Goal: Task Accomplishment & Management: Complete application form

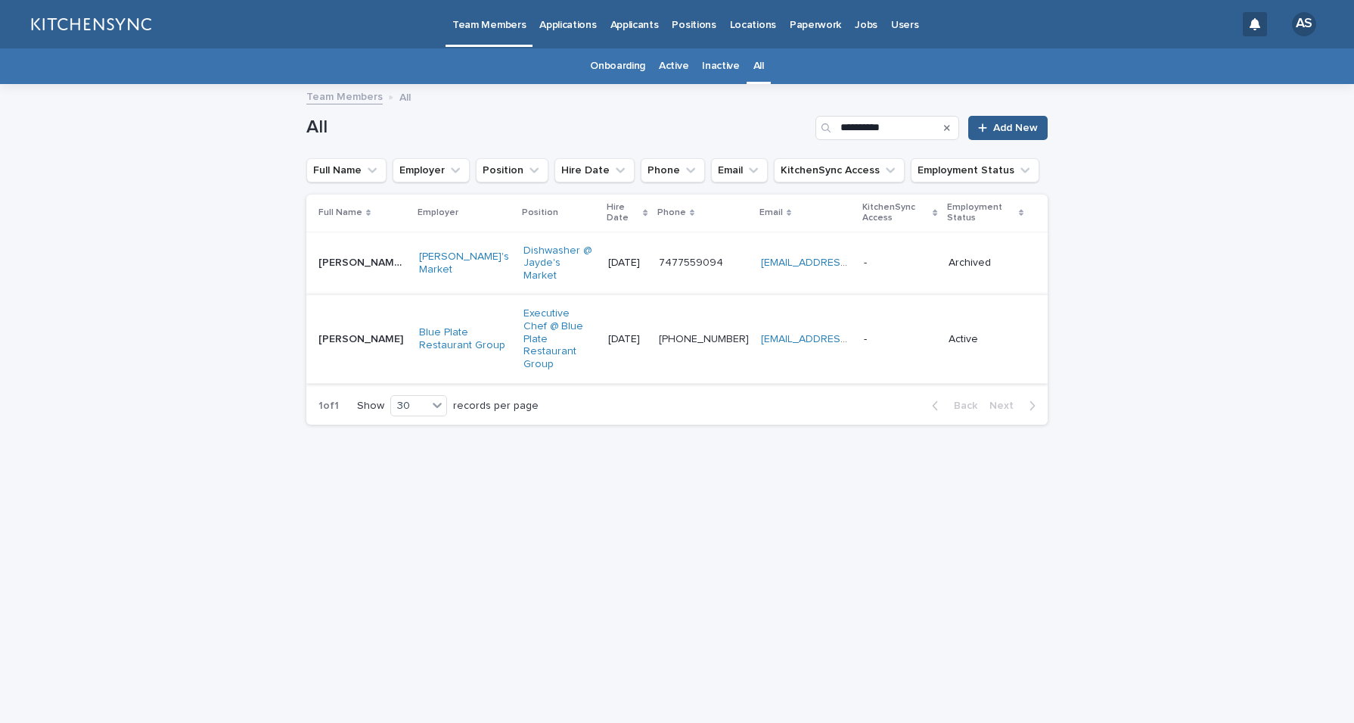
type input "**********"
click at [349, 328] on td "[PERSON_NAME] [PERSON_NAME]" at bounding box center [359, 338] width 107 height 89
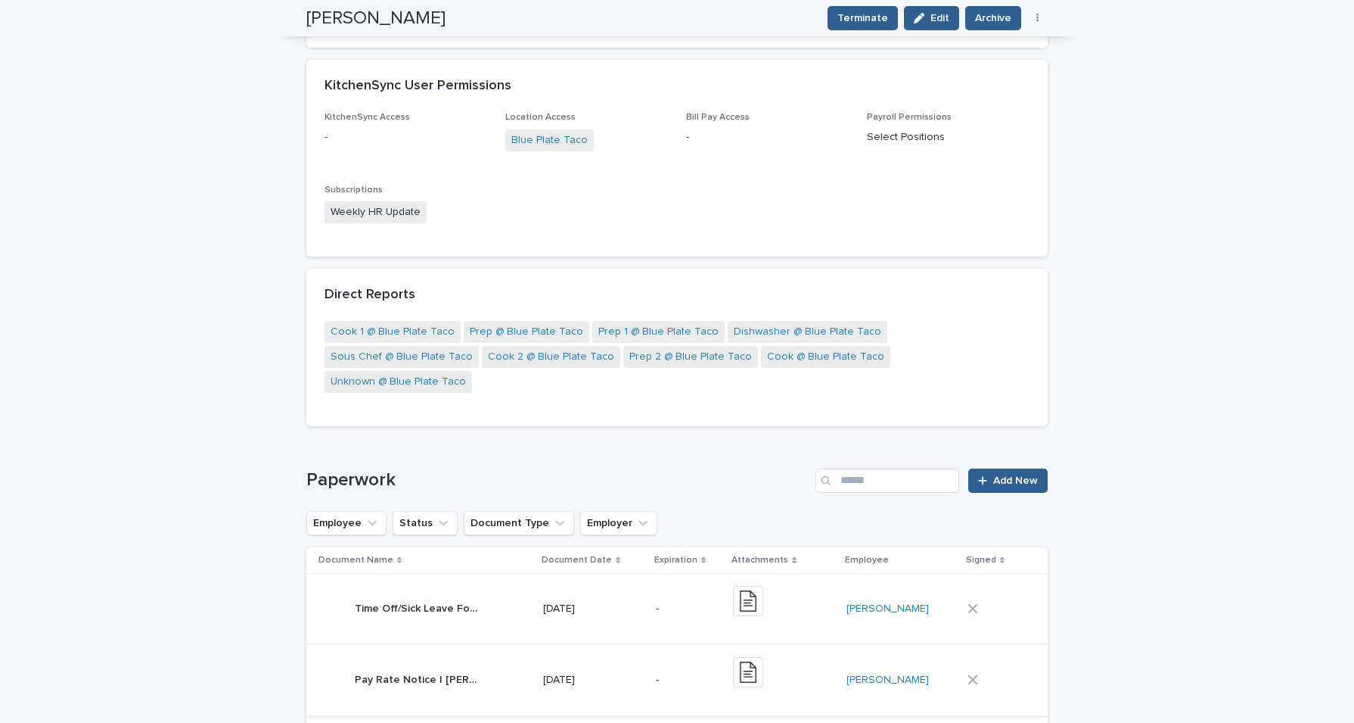
scroll to position [575, 0]
click at [679, 471] on h1 "Paperwork" at bounding box center [557, 482] width 503 height 22
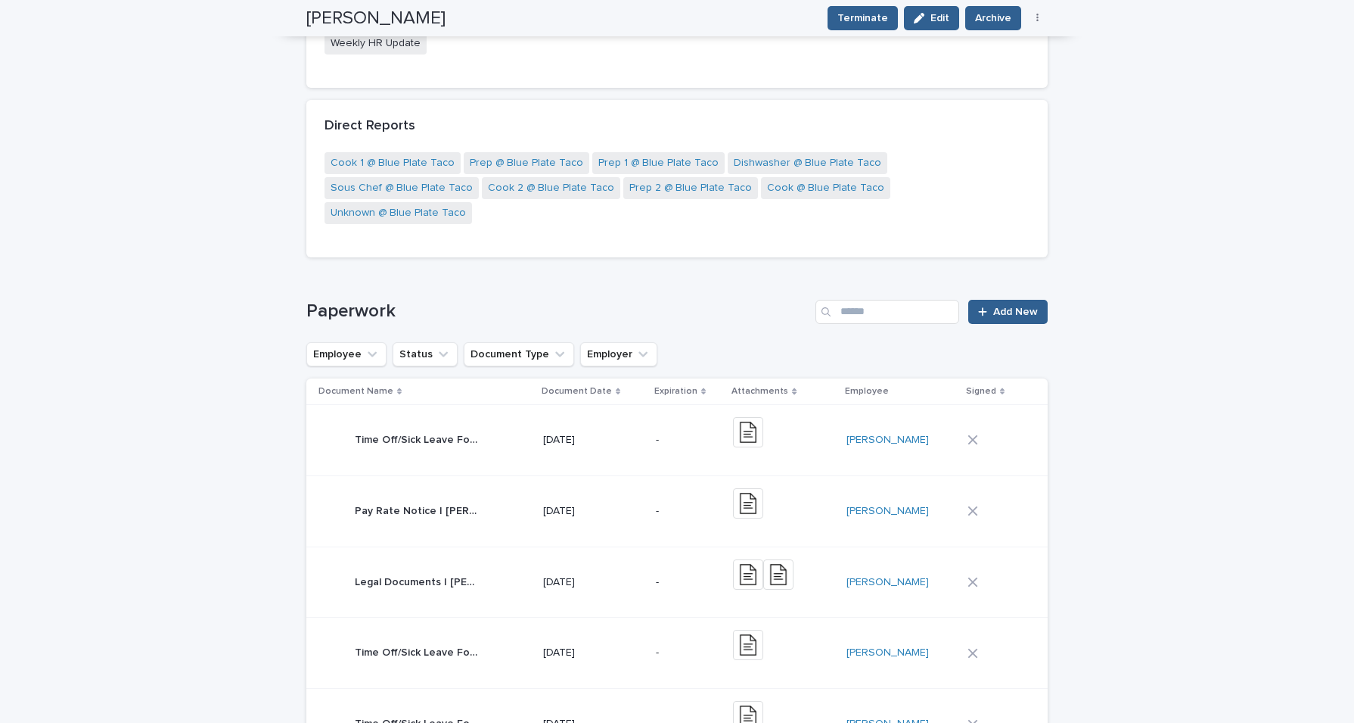
scroll to position [742, 0]
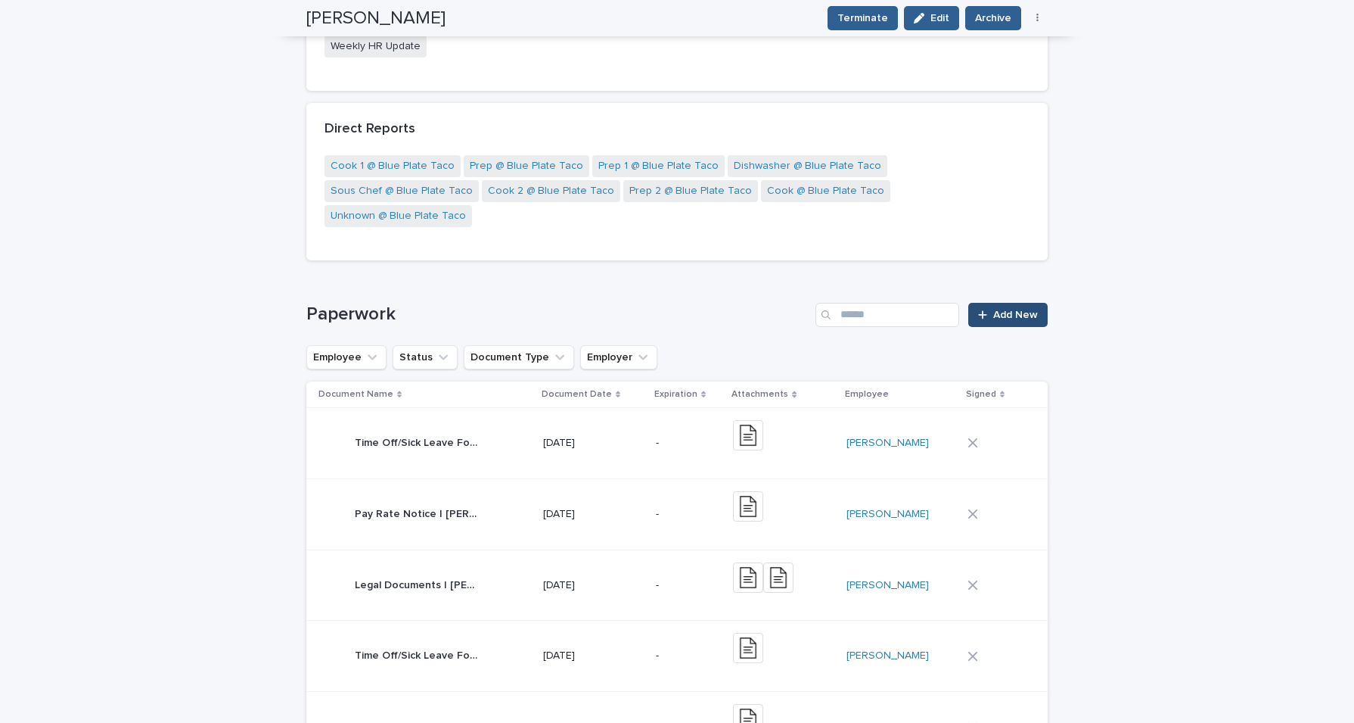
click at [1000, 303] on link "Add New" at bounding box center [1007, 315] width 79 height 24
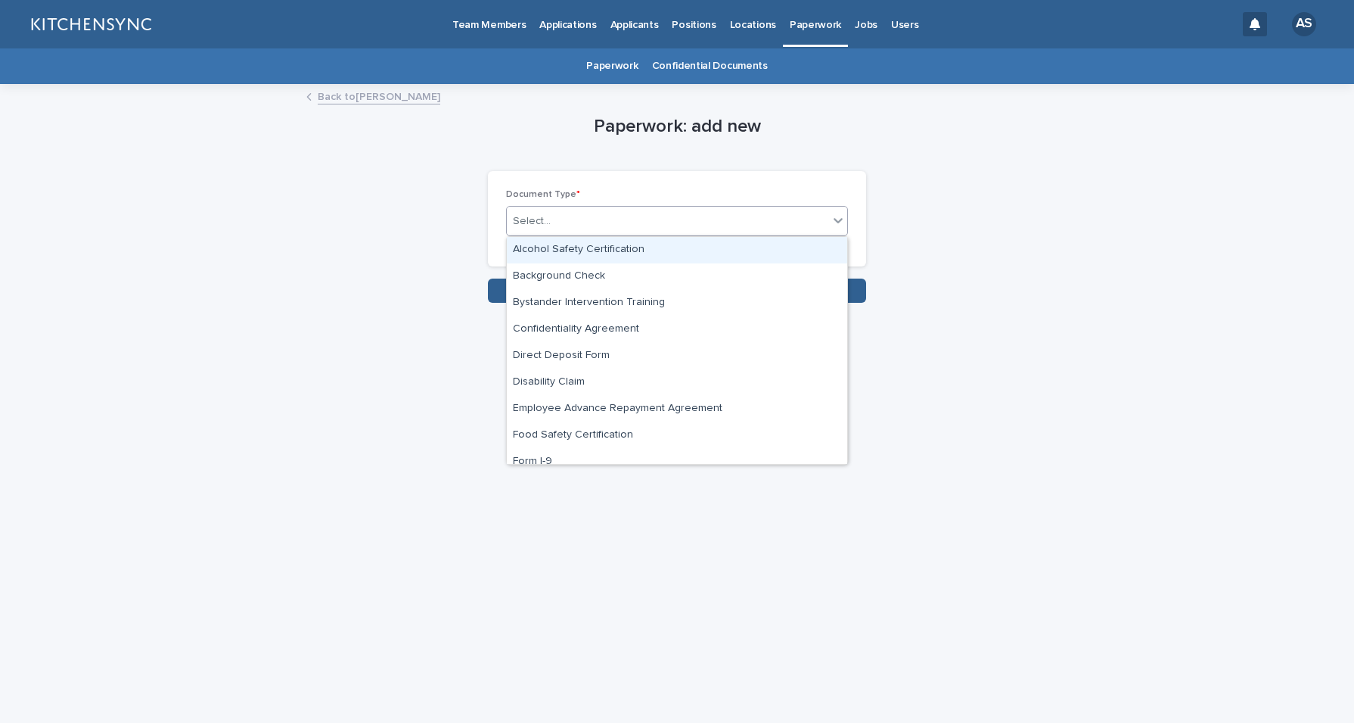
click at [758, 229] on div "Select..." at bounding box center [668, 221] width 322 height 25
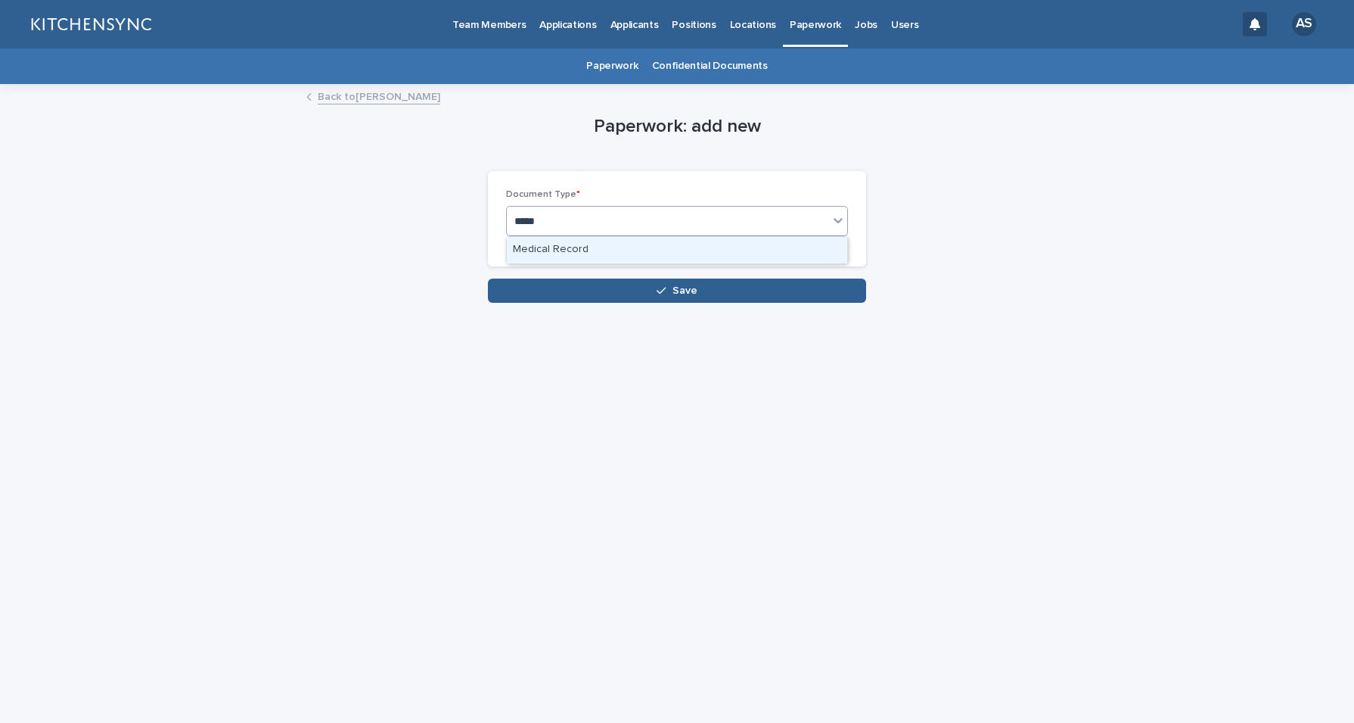
type input "******"
click at [721, 250] on div "Medical Record" at bounding box center [677, 250] width 340 height 26
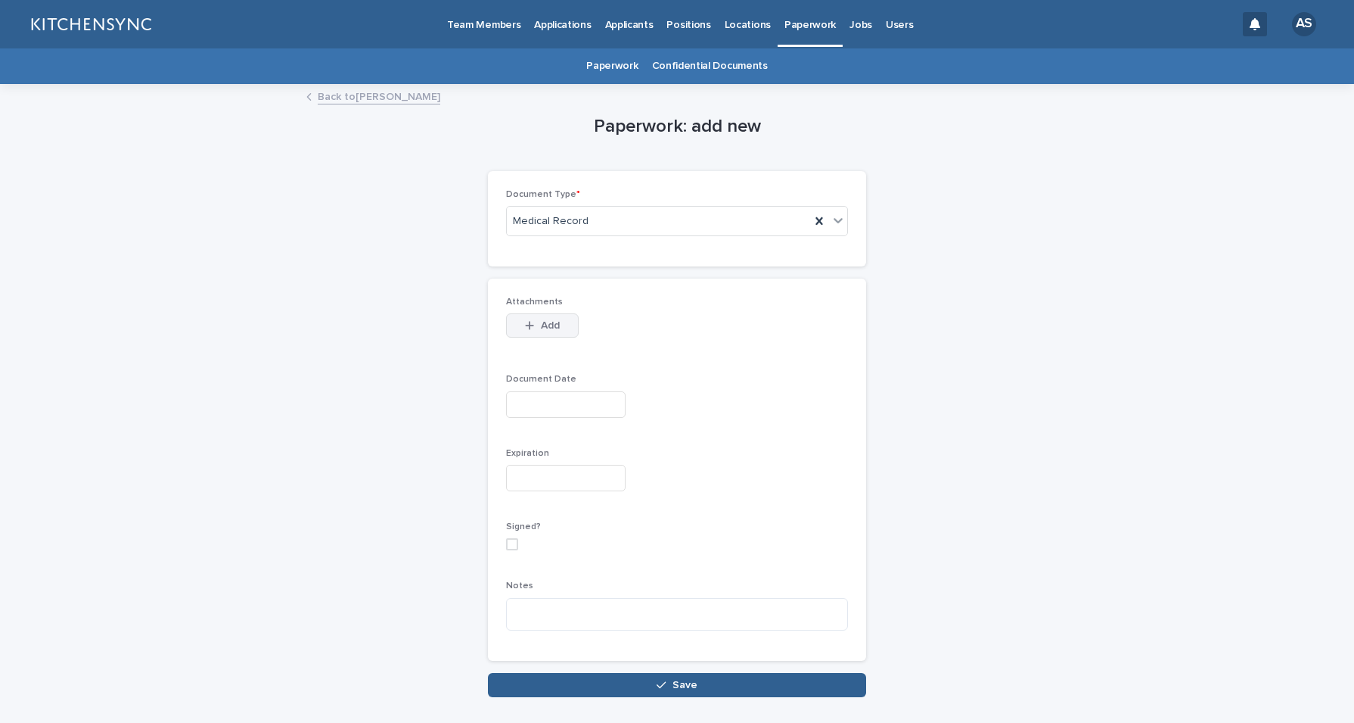
click at [531, 322] on div "button" at bounding box center [532, 325] width 15 height 11
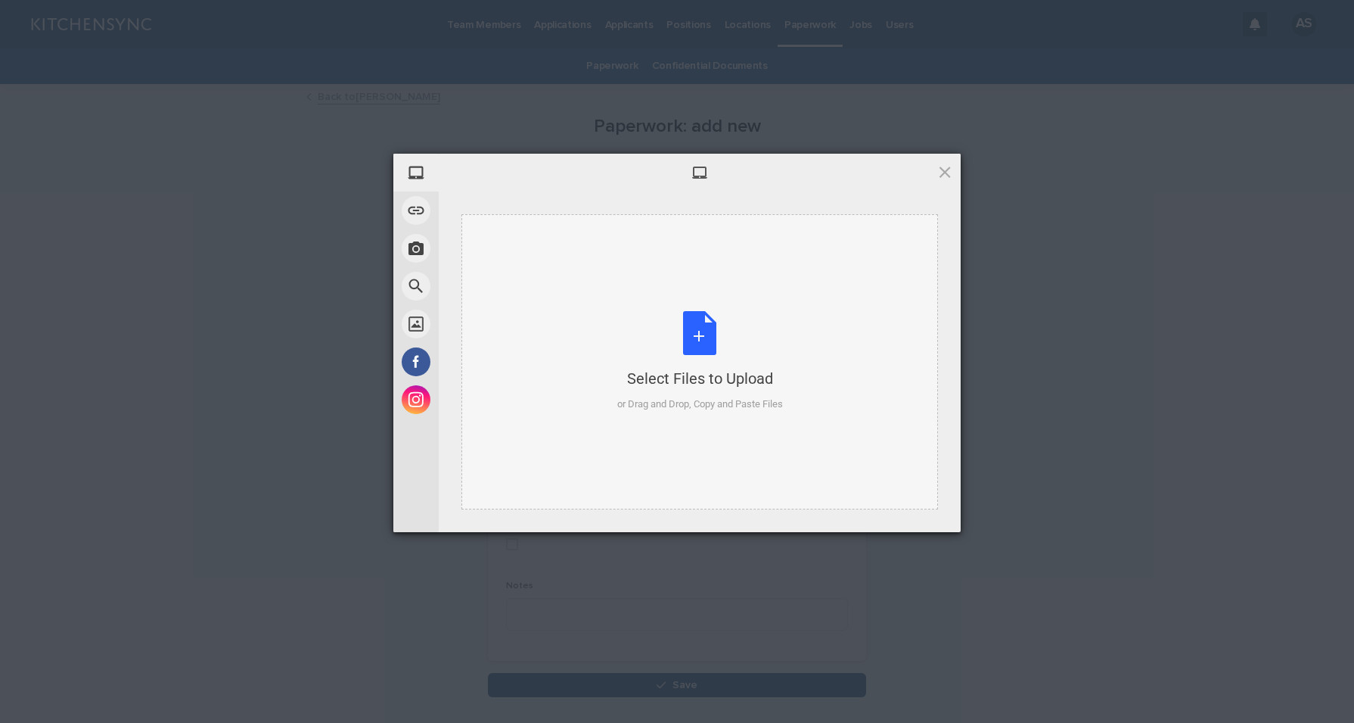
click at [684, 319] on div "Select Files to Upload or Drag and Drop, Copy and Paste Files" at bounding box center [700, 361] width 166 height 101
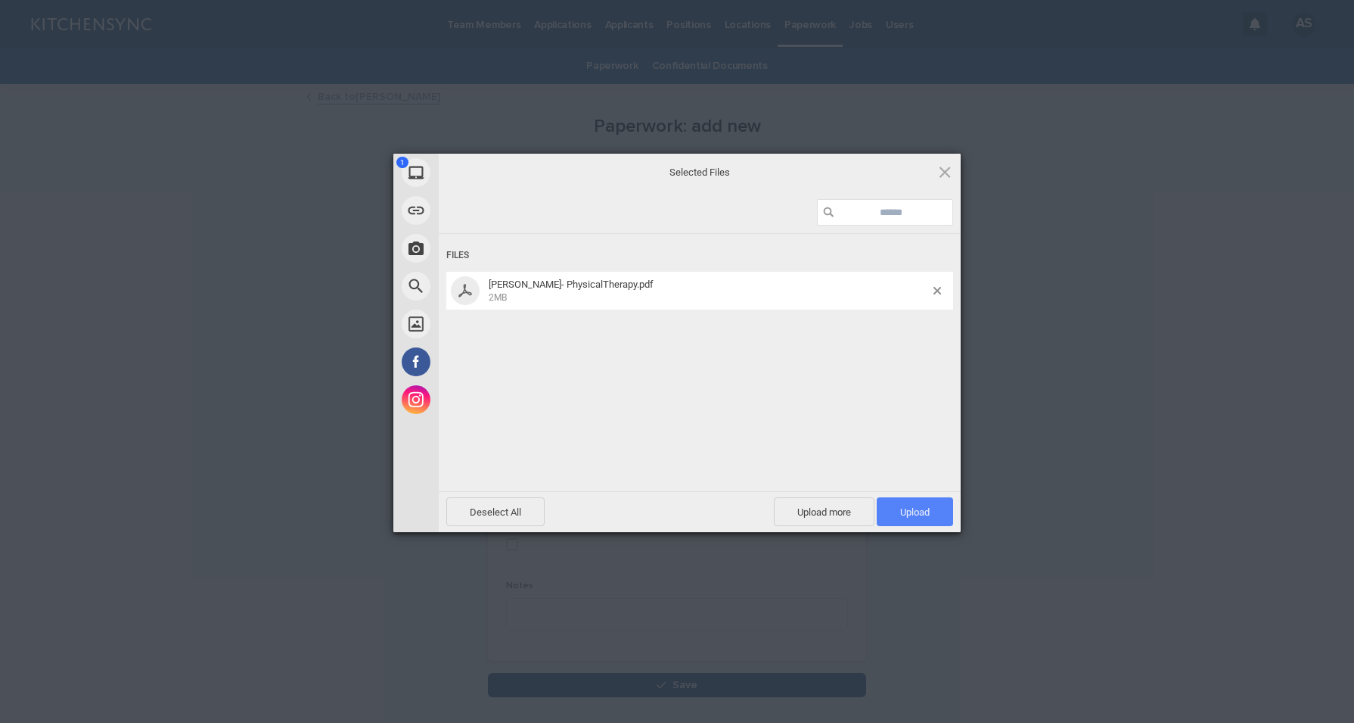
click at [917, 513] on span "Upload 1" at bounding box center [915, 511] width 30 height 11
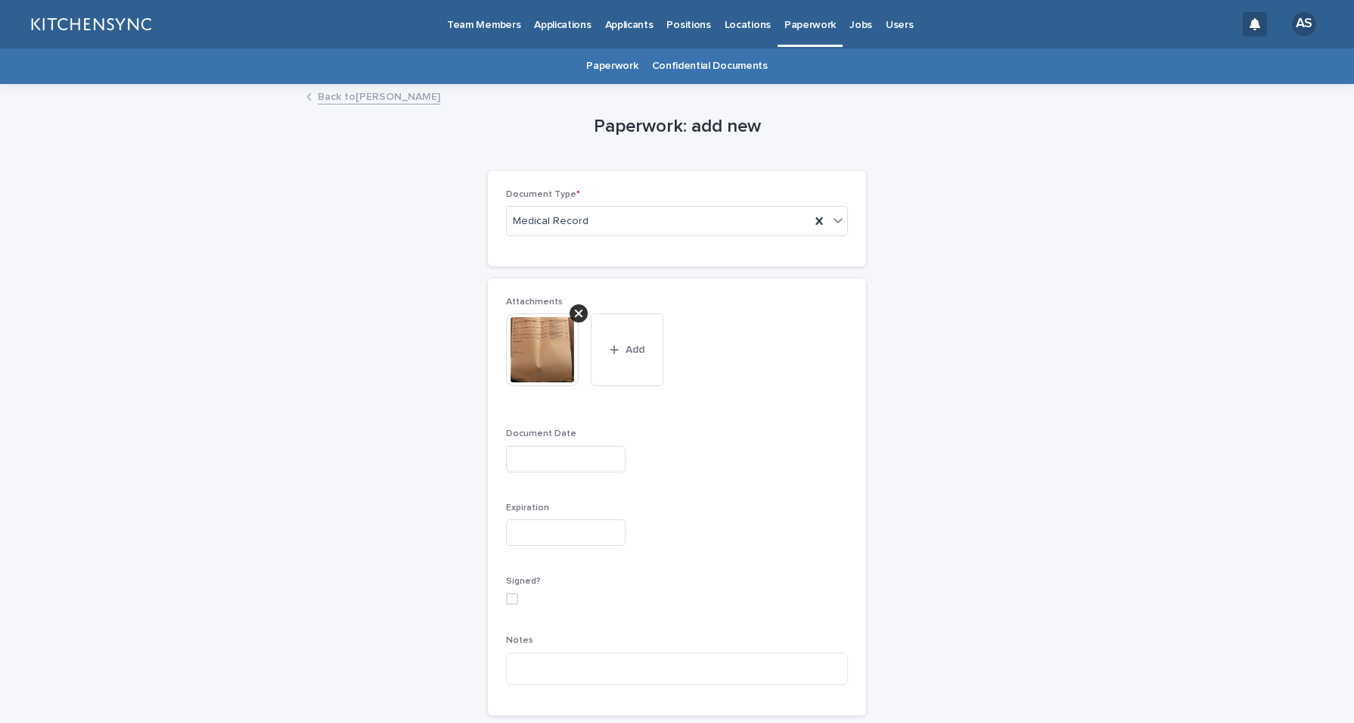
click at [546, 452] on input "text" at bounding box center [566, 459] width 120 height 26
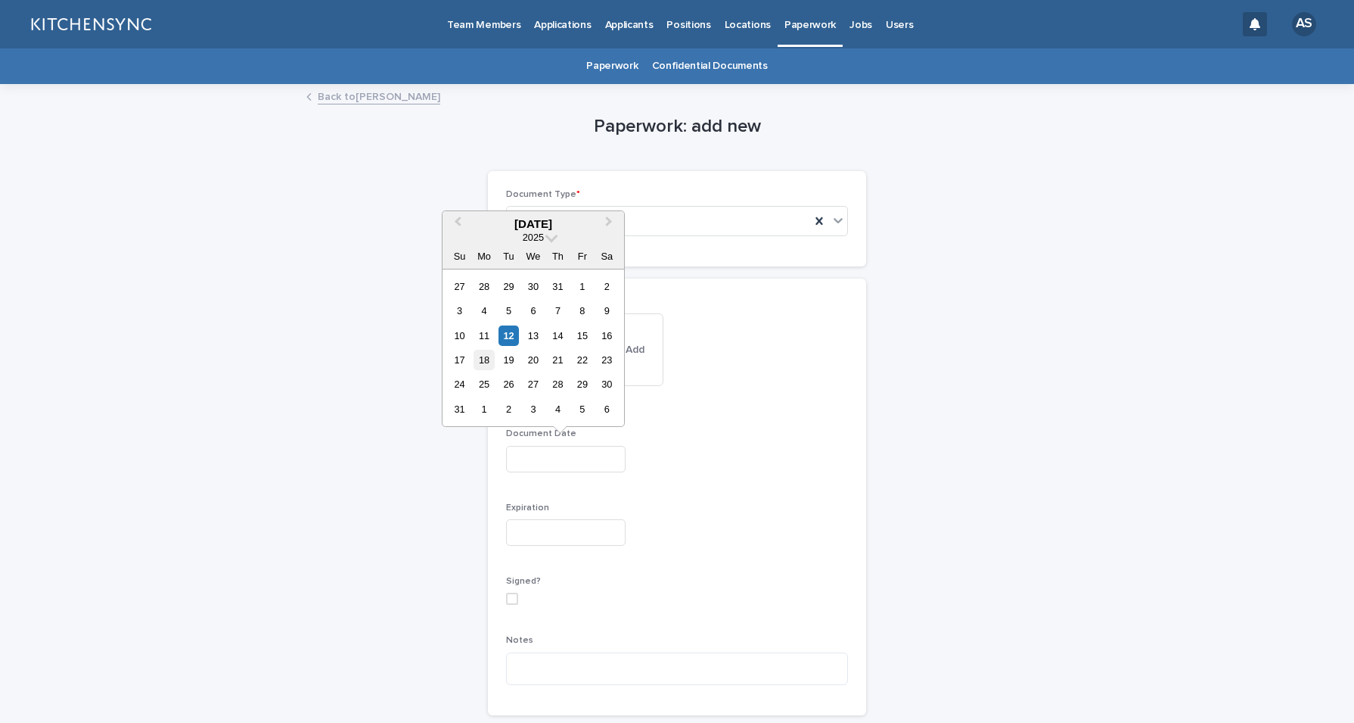
click at [491, 359] on div "18" at bounding box center [484, 360] width 20 height 20
type input "**********"
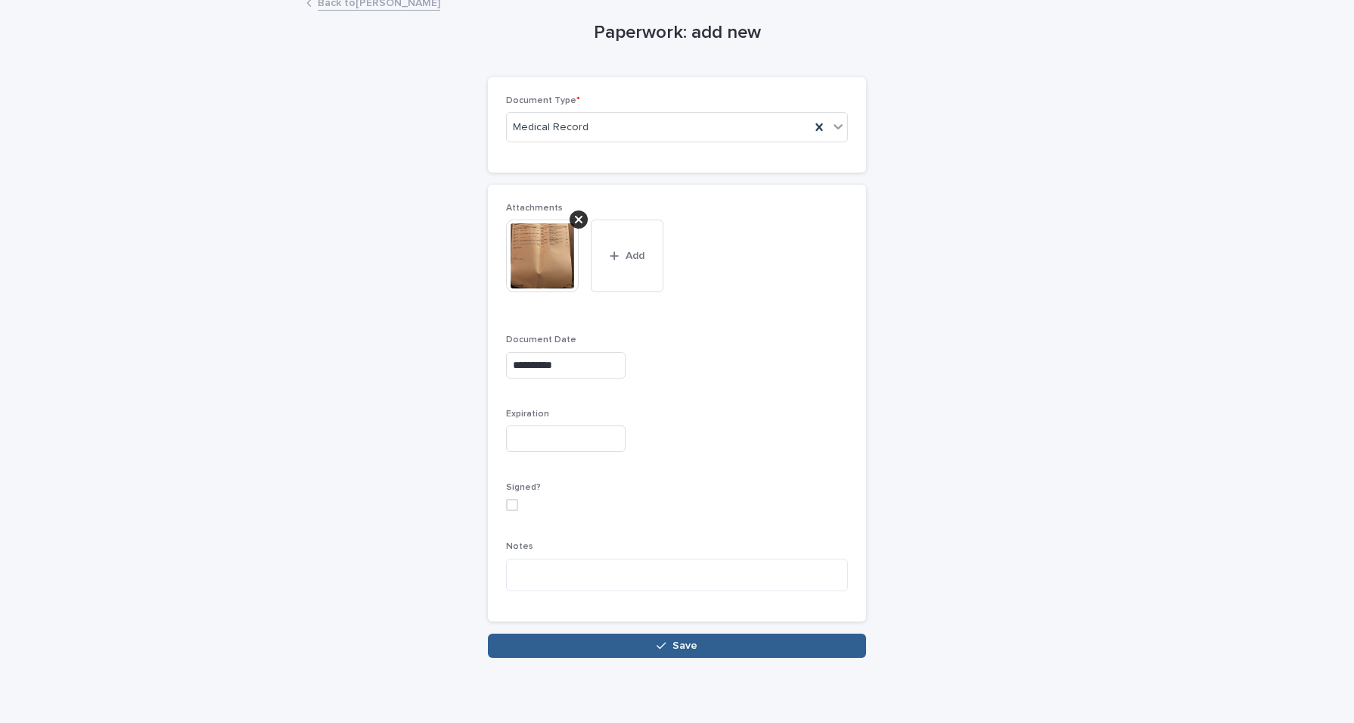
scroll to position [104, 0]
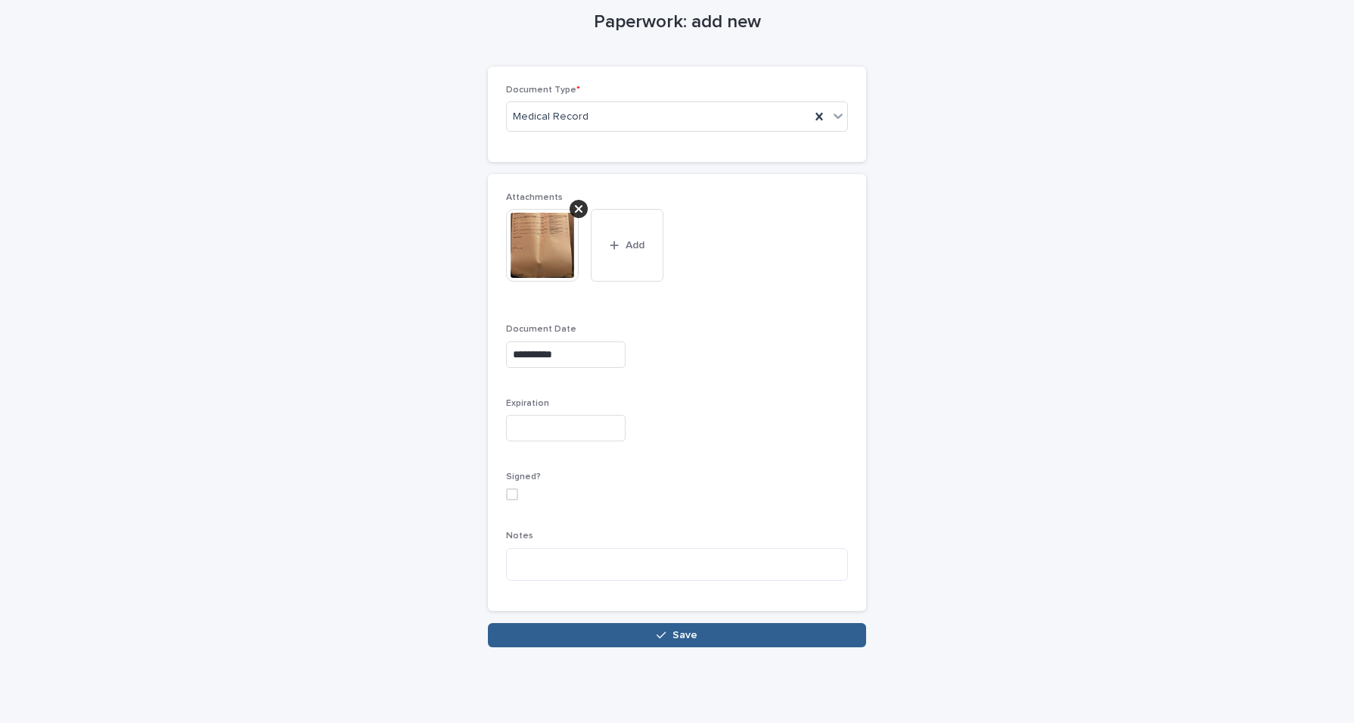
click at [548, 266] on img at bounding box center [542, 245] width 73 height 73
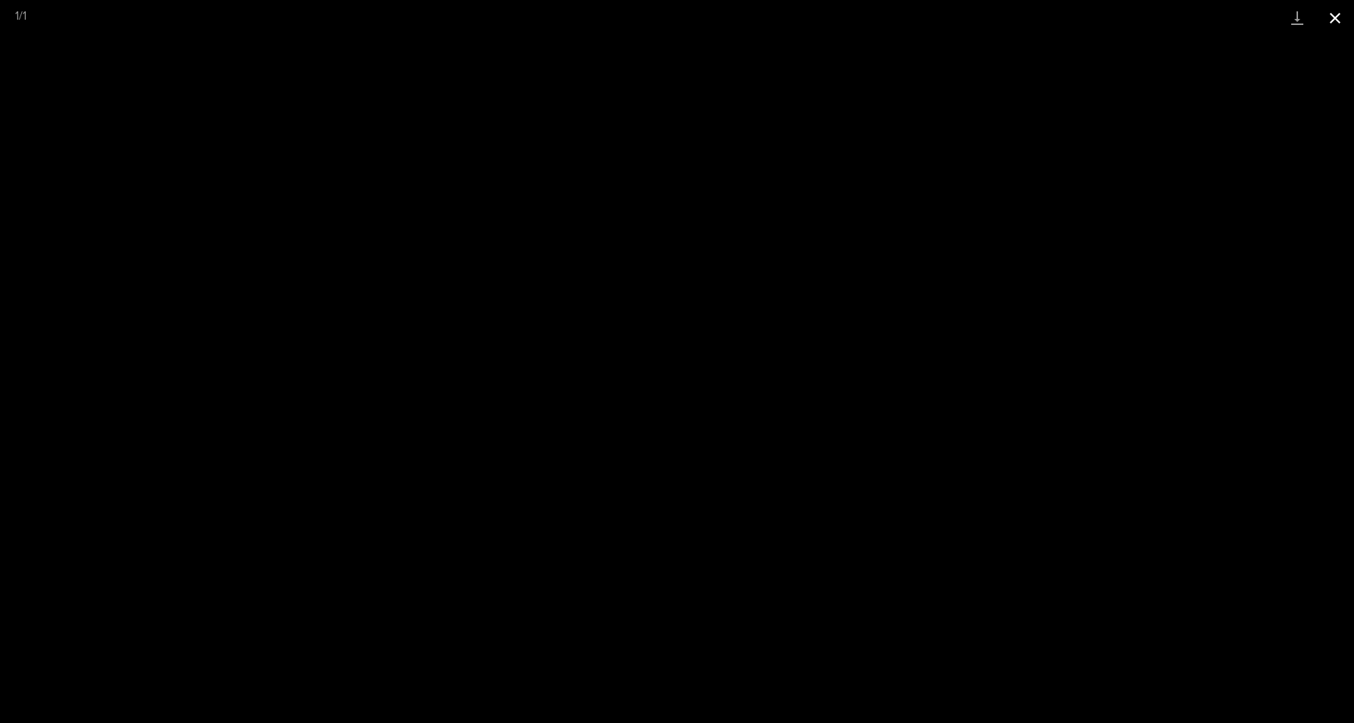
click at [1341, 23] on button "Close gallery" at bounding box center [1335, 18] width 38 height 36
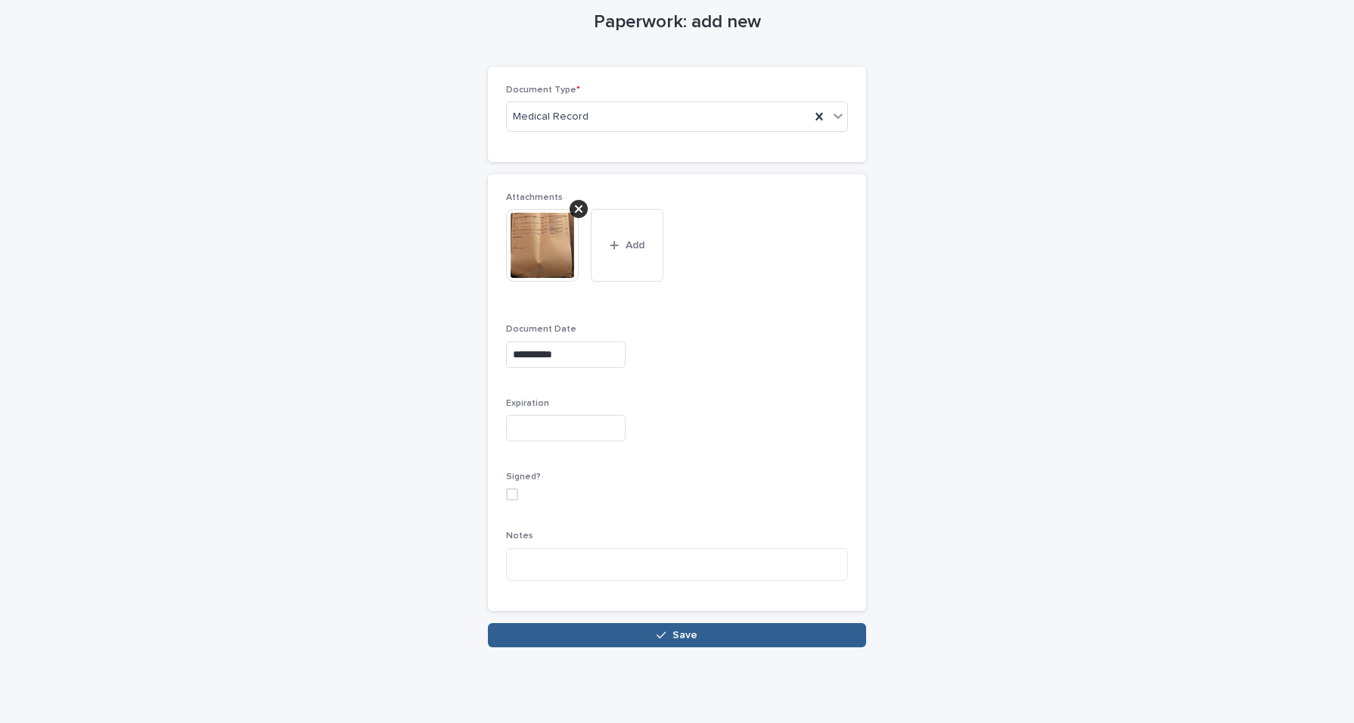
click at [558, 236] on img at bounding box center [542, 245] width 73 height 73
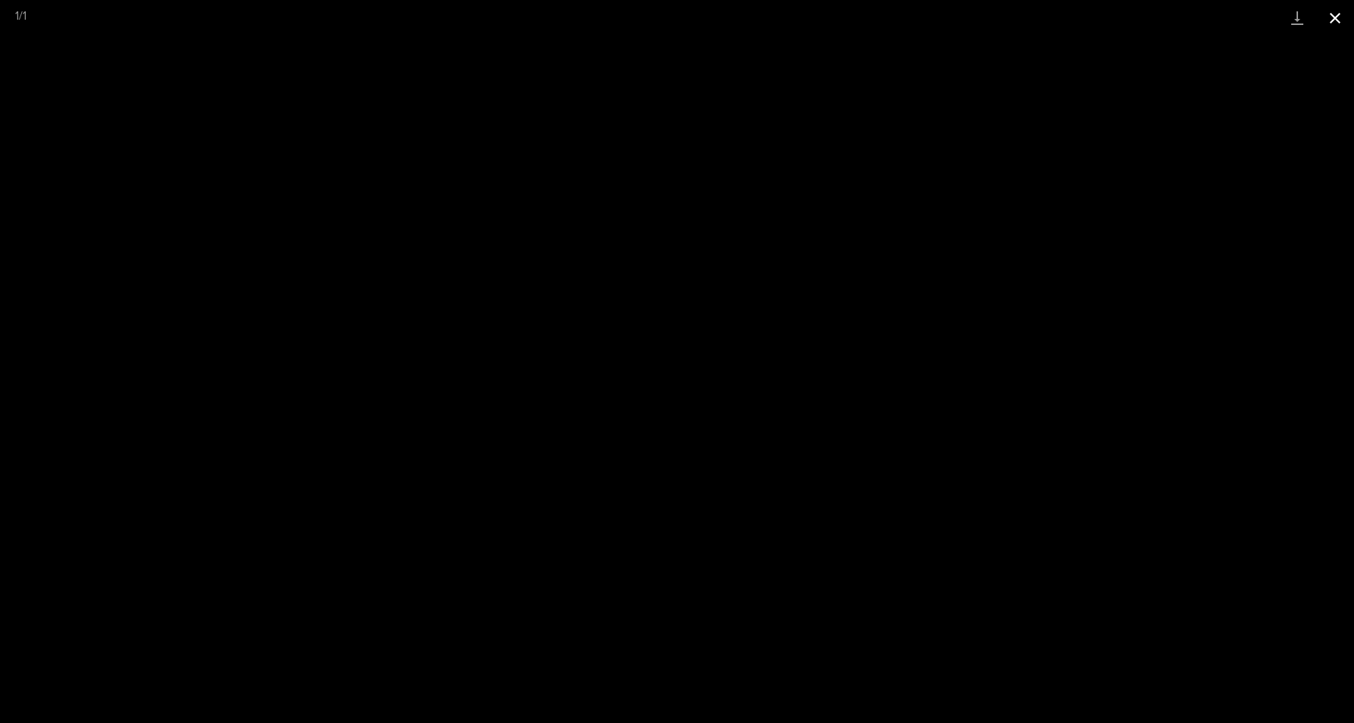
click at [1342, 26] on button "Close gallery" at bounding box center [1335, 18] width 38 height 36
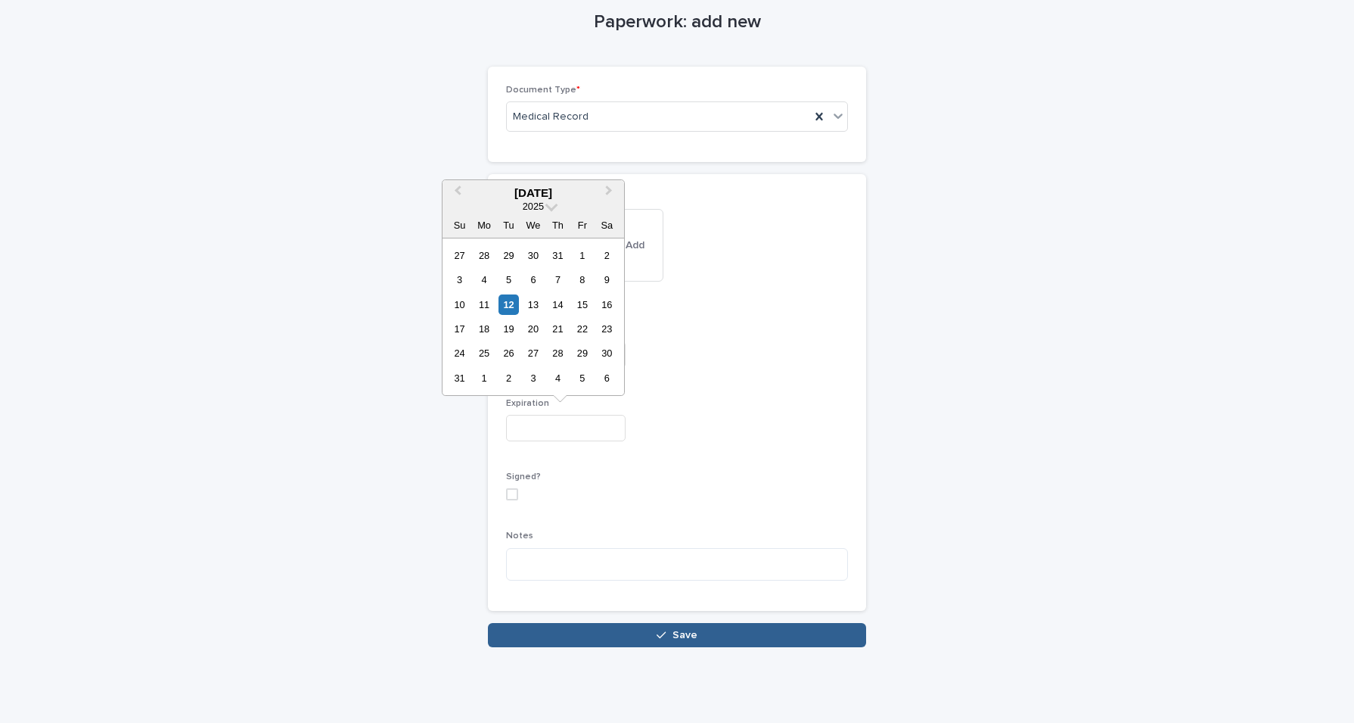
click at [584, 433] on input "text" at bounding box center [566, 428] width 120 height 26
click at [609, 192] on span "Next Month" at bounding box center [609, 192] width 0 height 20
click at [488, 284] on div "8" at bounding box center [484, 279] width 20 height 20
type input "**********"
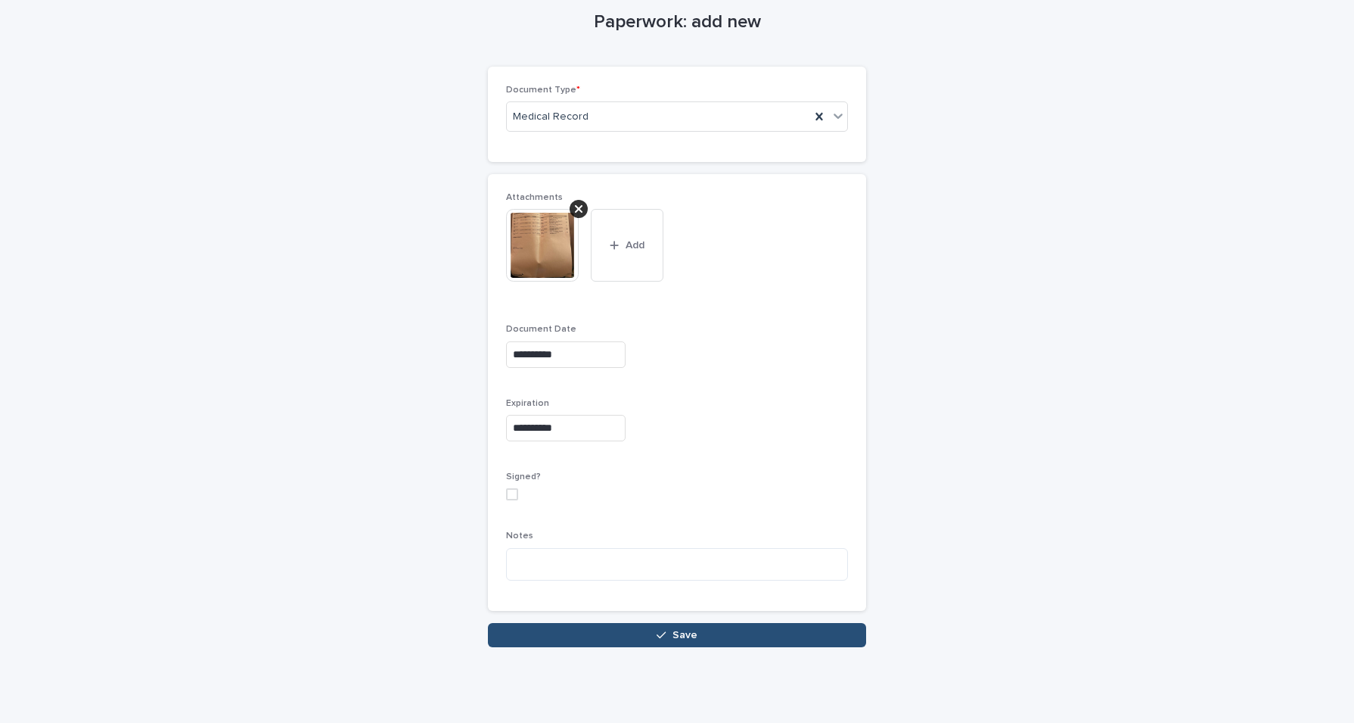
click at [688, 633] on span "Save" at bounding box center [685, 634] width 25 height 11
